Goal: Information Seeking & Learning: Learn about a topic

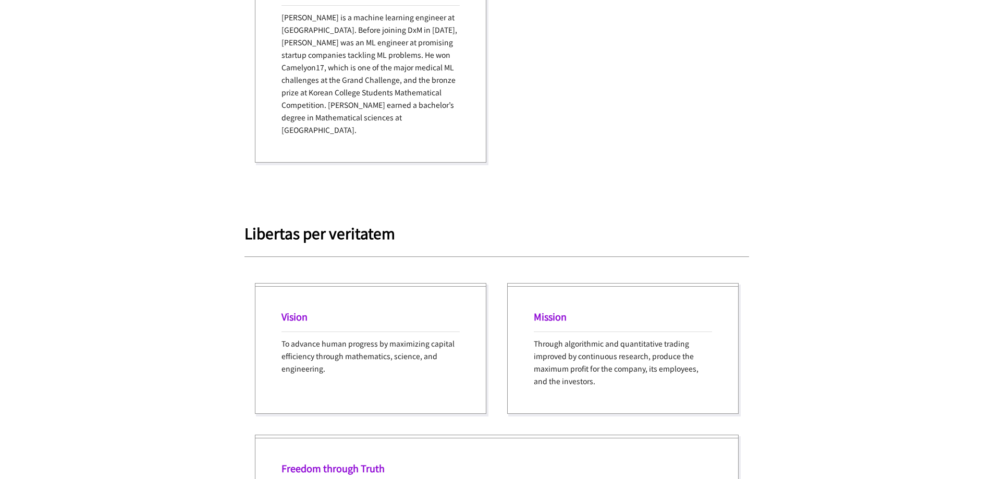
scroll to position [1512, 0]
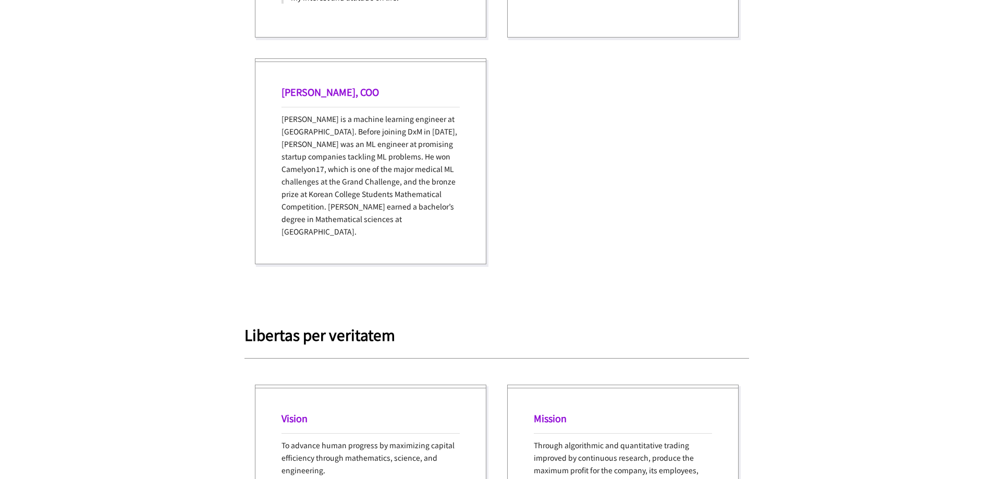
type input "**********"
drag, startPoint x: 478, startPoint y: 196, endPoint x: 422, endPoint y: 183, distance: 57.3
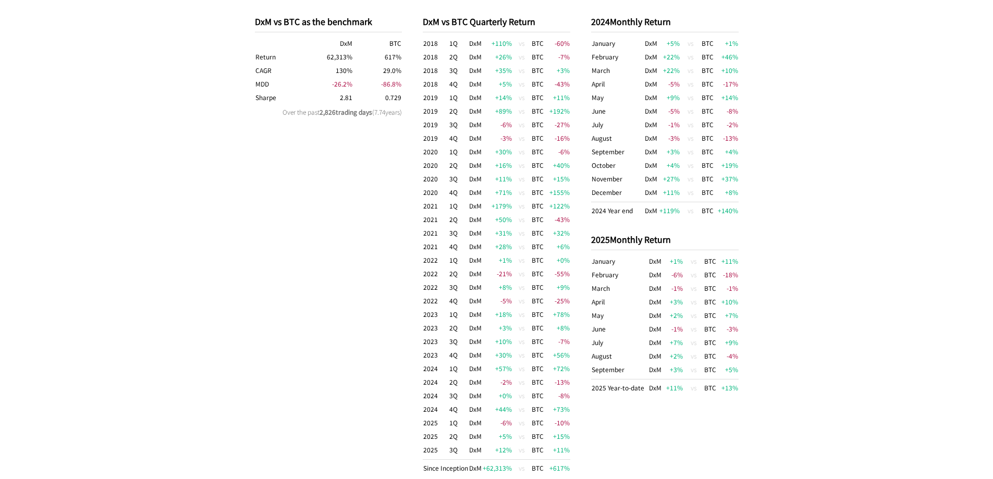
scroll to position [727, 0]
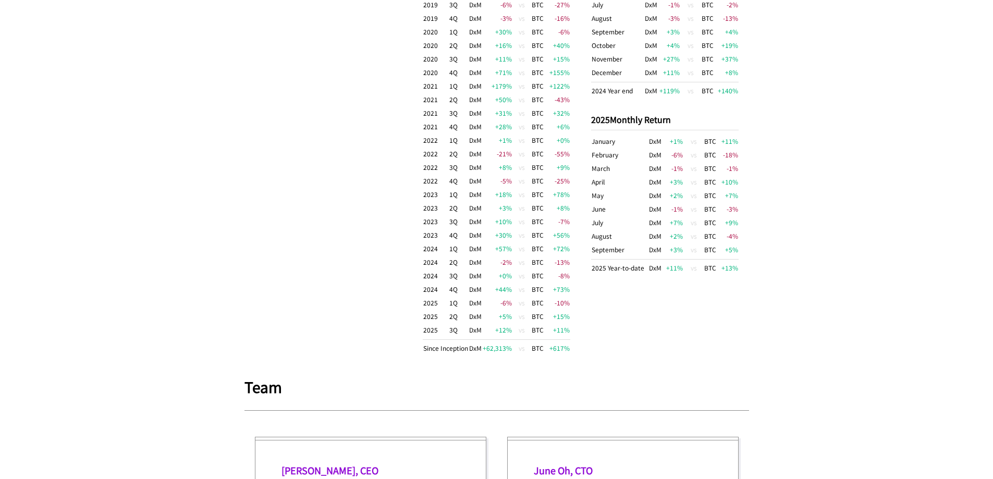
drag, startPoint x: 748, startPoint y: 252, endPoint x: 775, endPoint y: 283, distance: 41.4
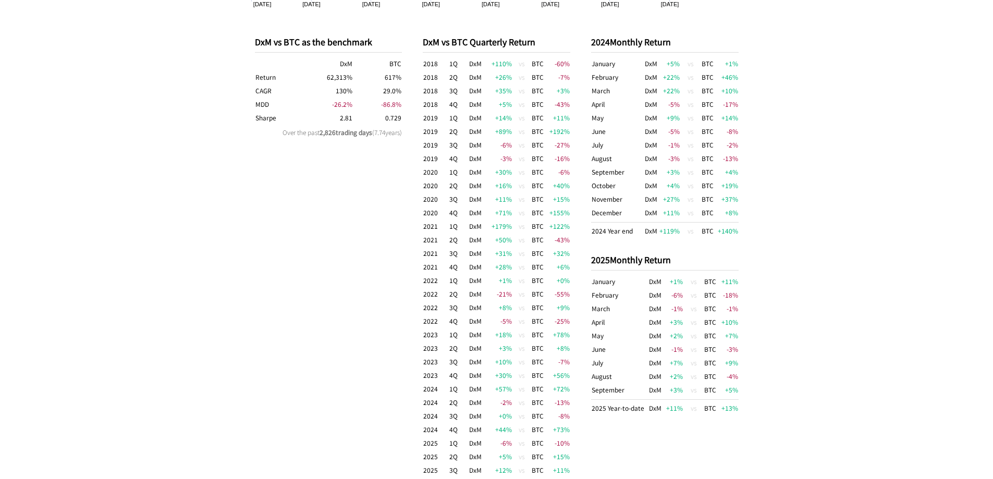
scroll to position [623, 0]
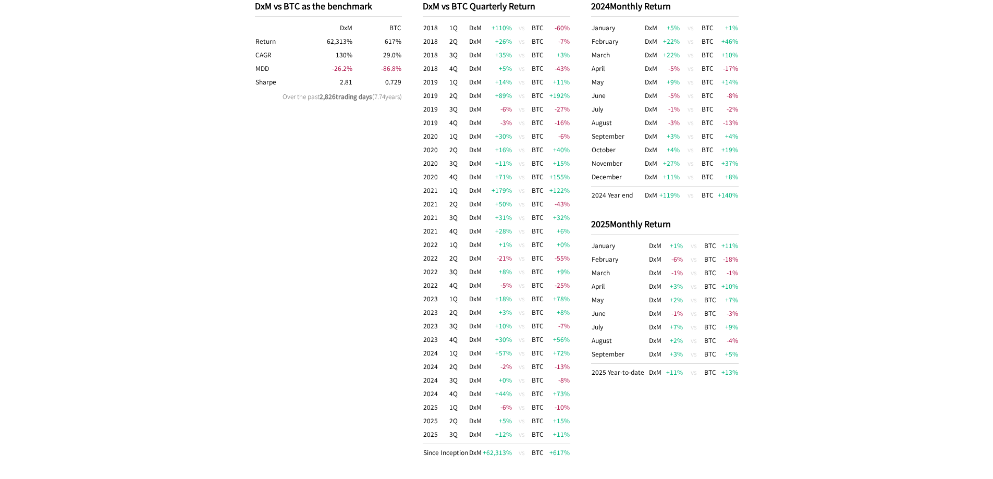
drag, startPoint x: 356, startPoint y: 120, endPoint x: 334, endPoint y: 164, distance: 48.5
click at [351, 184] on div "DxM vs BTC as the benchmark DxM BTC Return 62,313 % 617 % CAGR 130 % 29.0 % MDD…" at bounding box center [329, 229] width 148 height 491
click at [353, 186] on div "DxM vs BTC as the benchmark DxM BTC Return 62,313 % 617 % CAGR 130 % 29.0 % MDD…" at bounding box center [329, 229] width 148 height 491
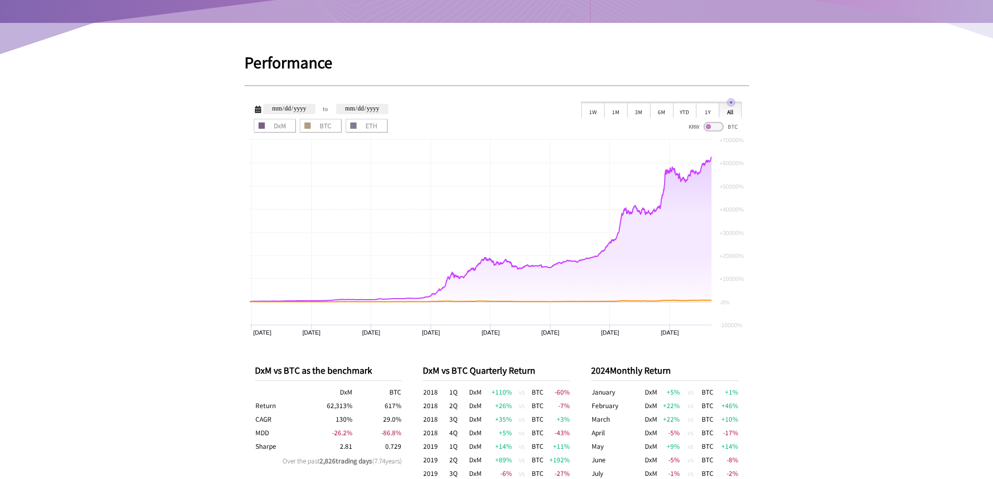
scroll to position [258, 0]
click at [712, 112] on div "1Y" at bounding box center [707, 111] width 23 height 16
type input "**********"
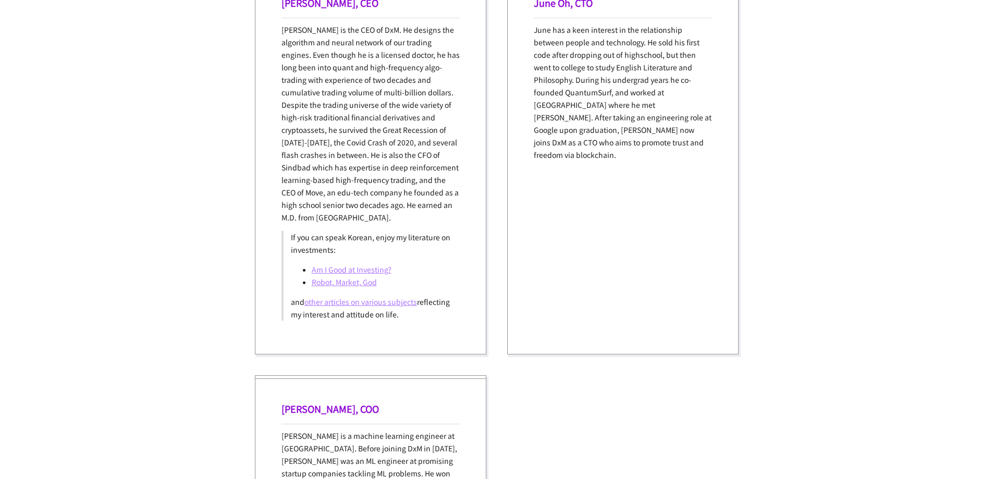
scroll to position [1197, 0]
drag, startPoint x: 382, startPoint y: 196, endPoint x: 351, endPoint y: 188, distance: 32.2
click at [336, 182] on p "[PERSON_NAME] is the CEO of DxM. He designs the algorithm and neural network of…" at bounding box center [371, 122] width 178 height 200
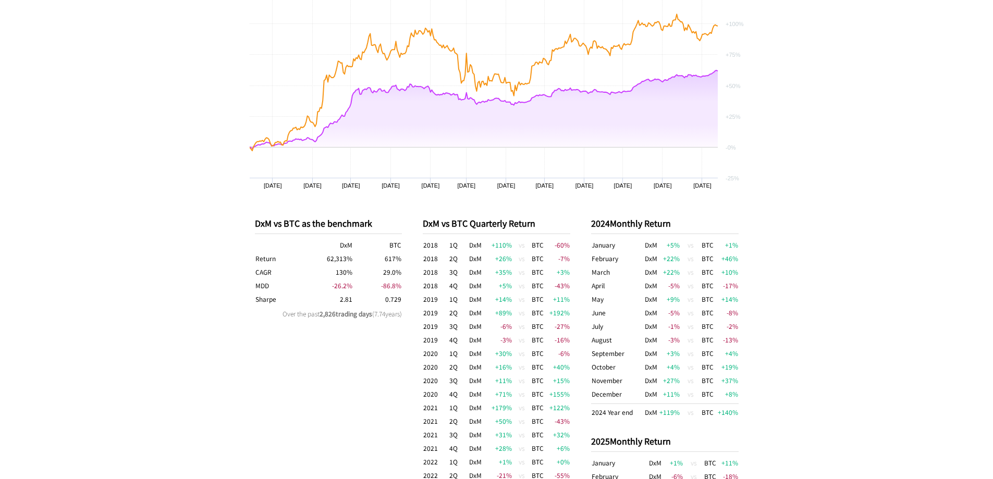
scroll to position [469, 0]
